Goal: Task Accomplishment & Management: Complete application form

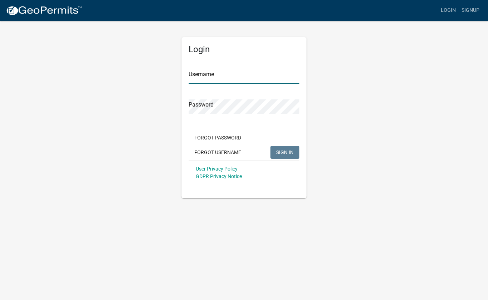
click at [239, 74] on input "Username" at bounding box center [244, 76] width 111 height 15
type input "timalm"
click at [287, 150] on span "SIGN IN" at bounding box center [285, 152] width 18 height 6
click at [288, 150] on span "SIGN IN" at bounding box center [285, 152] width 18 height 6
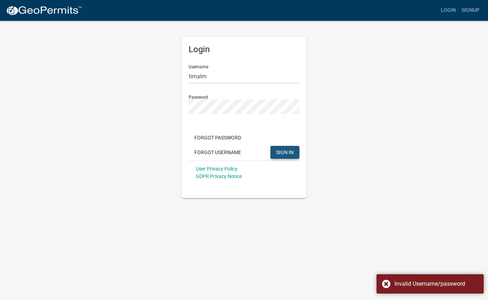
click at [290, 151] on span "SIGN IN" at bounding box center [285, 152] width 18 height 6
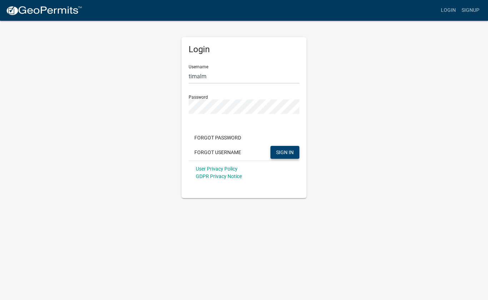
click at [449, 192] on app-login-view "more_horiz Login Signup Login Username timalm Password Forgot Password Forgot U…" at bounding box center [244, 99] width 488 height 198
click at [415, 157] on div "Login Username timalm Password Forgot Password Forgot Username SIGN IN User Pri…" at bounding box center [243, 109] width 407 height 178
click at [406, 154] on div "Login Username timalm Password Forgot Password Forgot Username SIGN IN User Pri…" at bounding box center [243, 109] width 407 height 178
click at [402, 158] on div "Login Username timalm Password Forgot Password Forgot Username SIGN IN User Pri…" at bounding box center [243, 109] width 407 height 178
click at [302, 236] on body "Internet Explorer does NOT work with GeoPermits. Get a new browser for more sec…" at bounding box center [244, 150] width 488 height 300
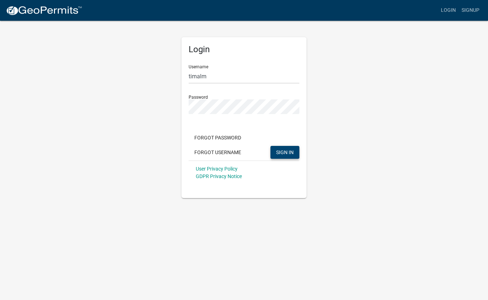
click at [143, 137] on div "Login Username timalm Password Forgot Password Forgot Username SIGN IN User Pri…" at bounding box center [243, 109] width 407 height 178
